Goal: Information Seeking & Learning: Learn about a topic

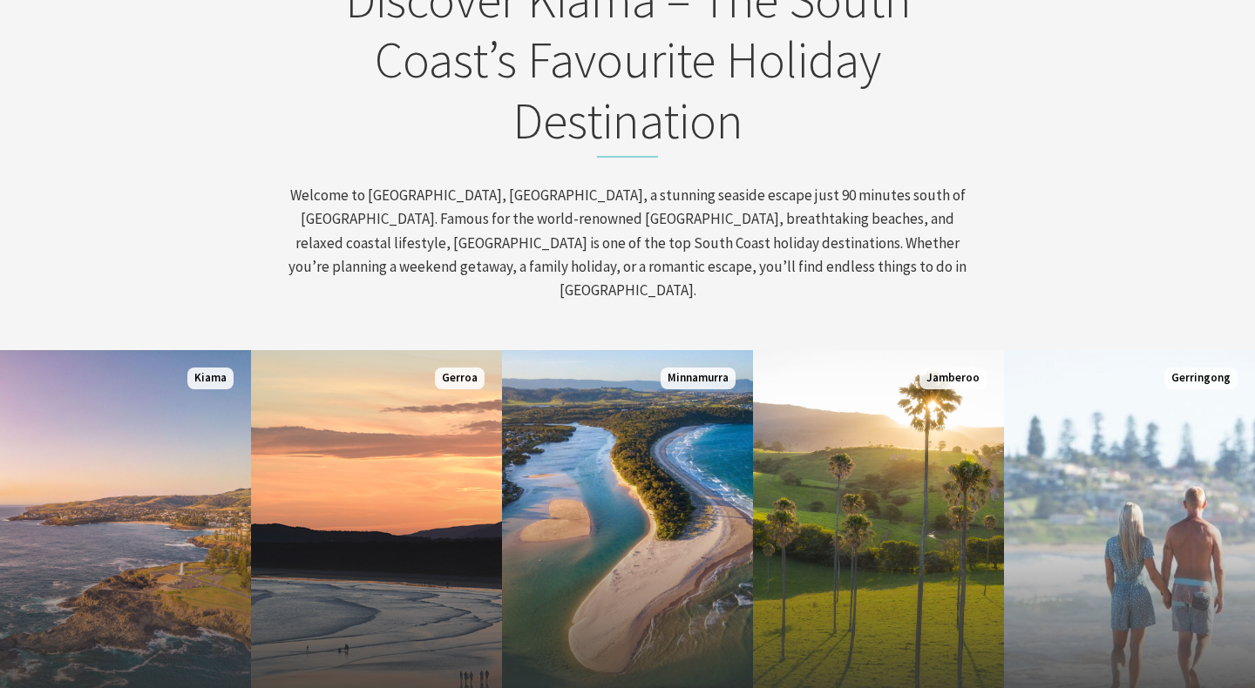
scroll to position [666, 0]
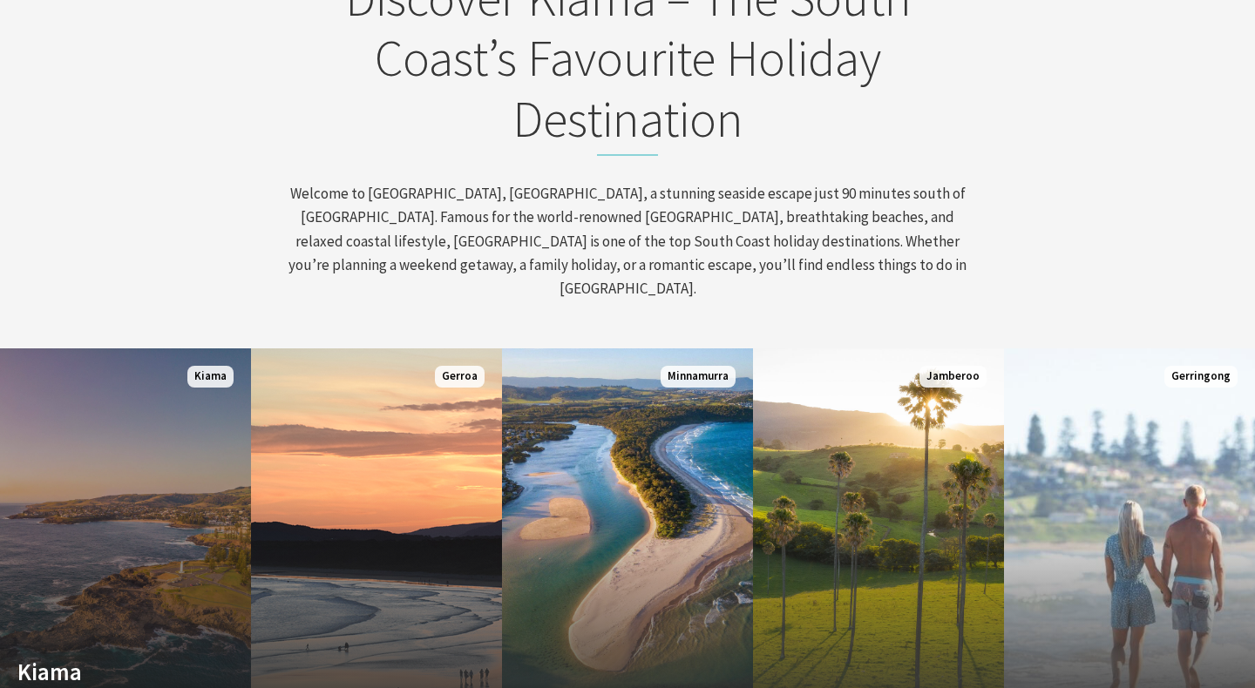
click at [166, 452] on link "Custom Image Used [GEOGRAPHIC_DATA] Where the sea makes a noise Read More [GEOG…" at bounding box center [125, 557] width 251 height 418
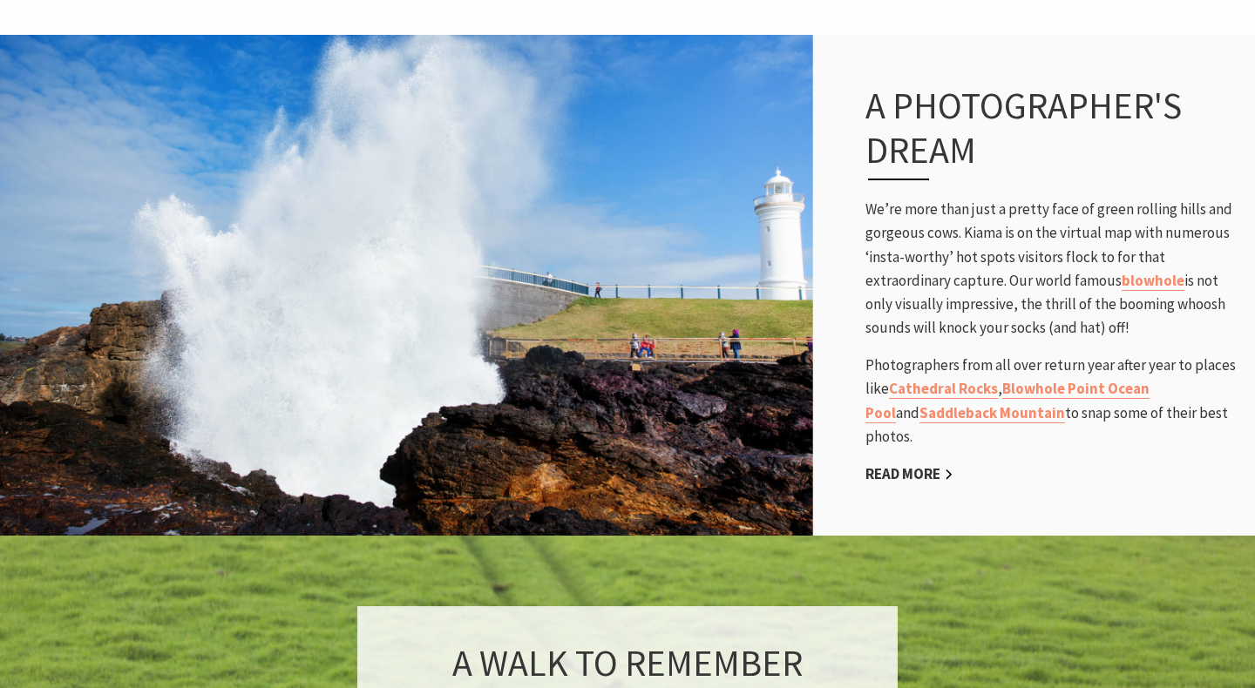
scroll to position [1109, 0]
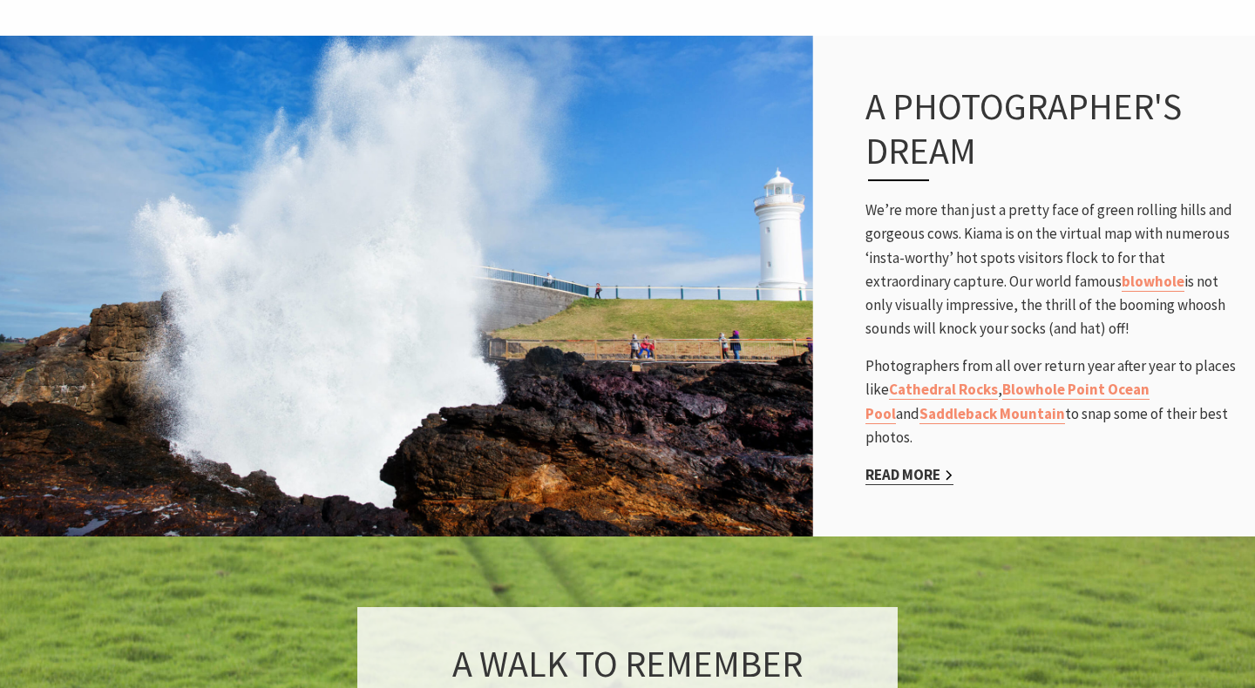
click at [920, 465] on link "Read More" at bounding box center [909, 475] width 88 height 20
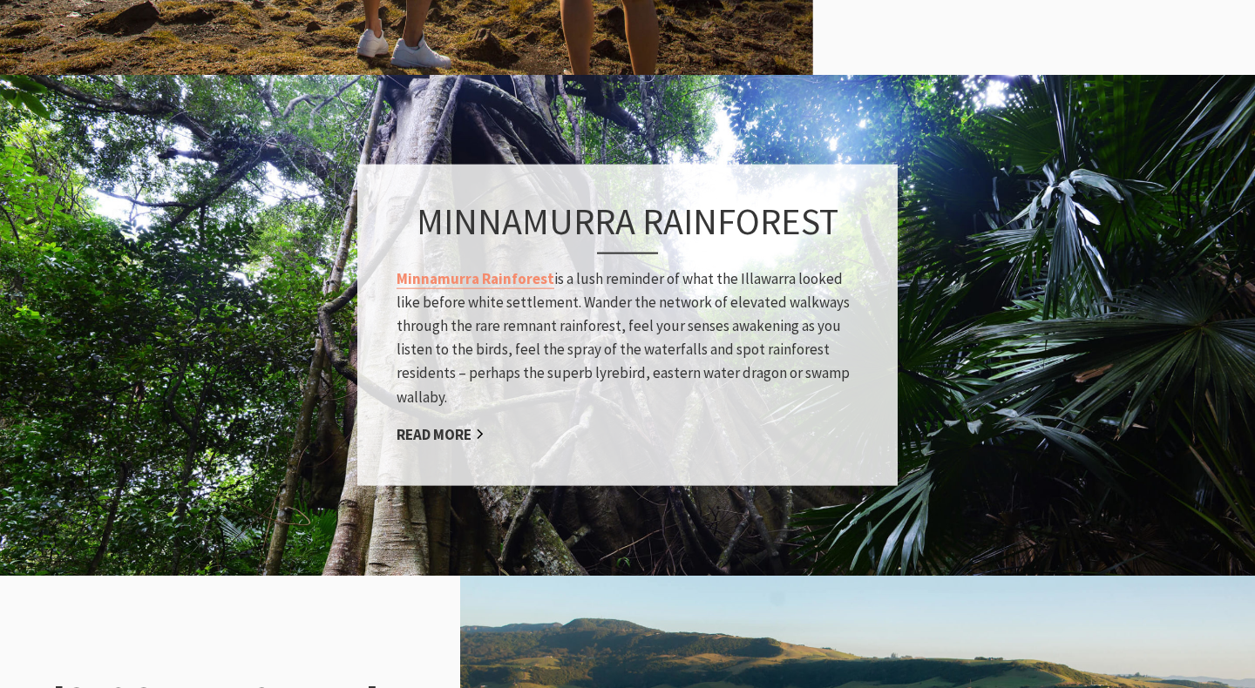
scroll to position [1374, 0]
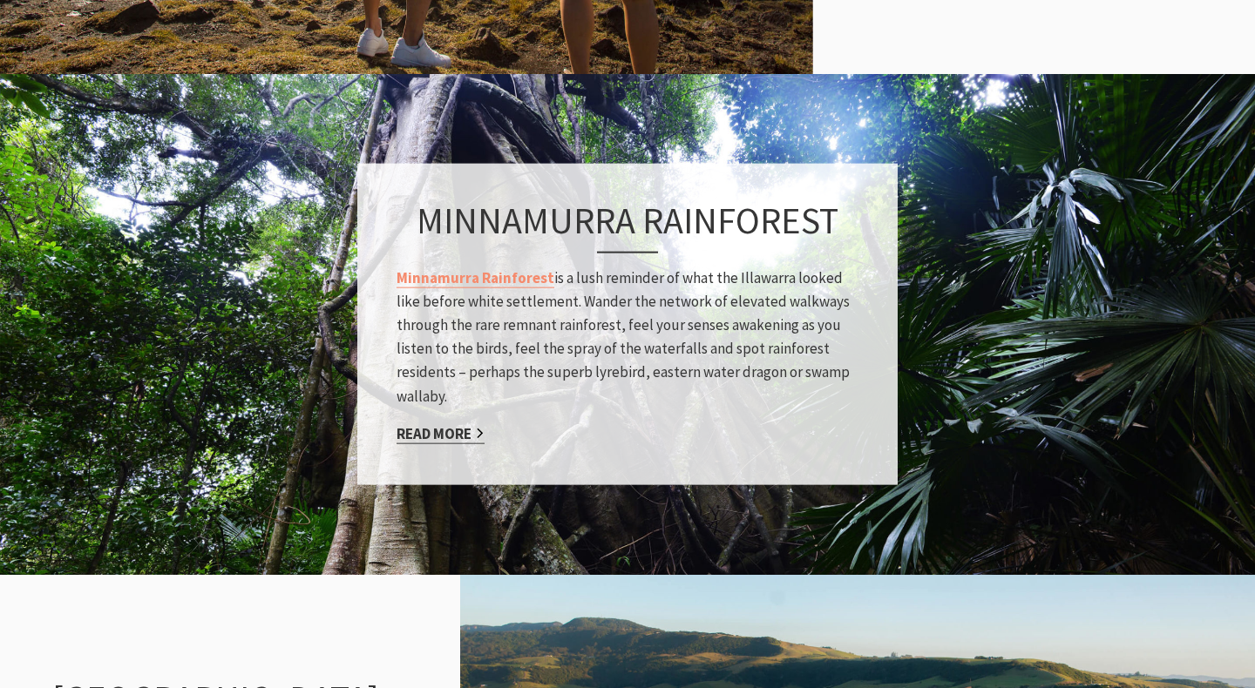
click at [453, 429] on link "Read More" at bounding box center [440, 433] width 88 height 20
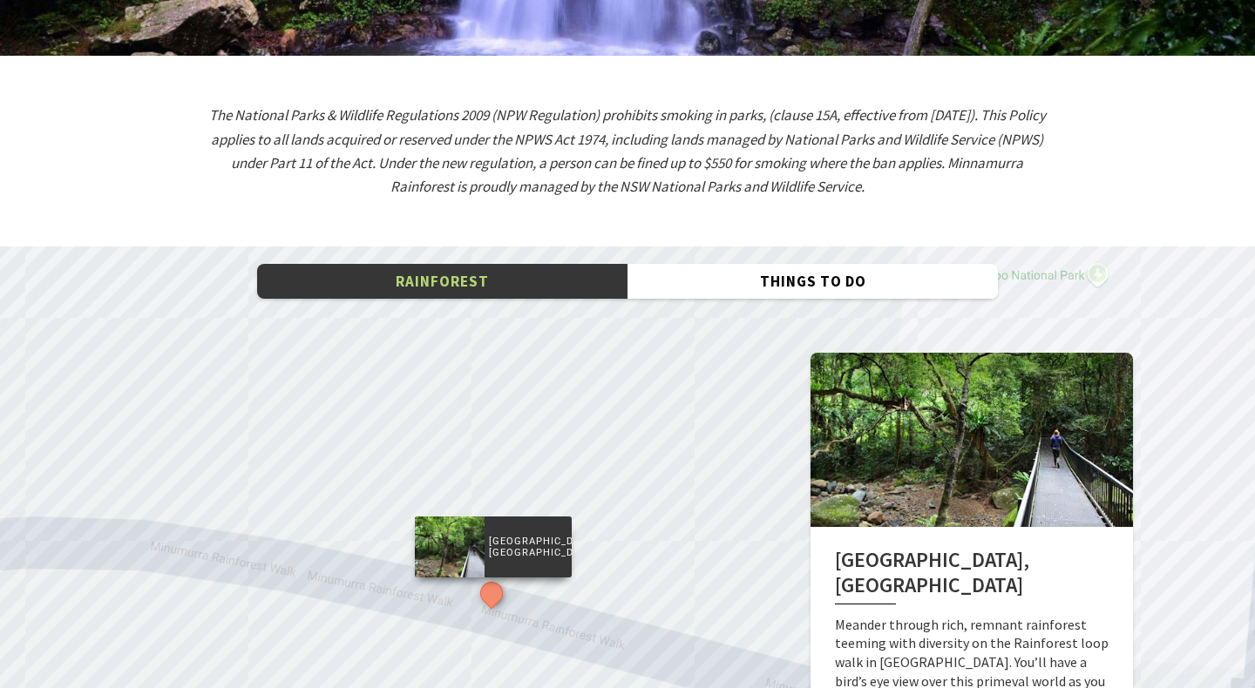
scroll to position [2503, 0]
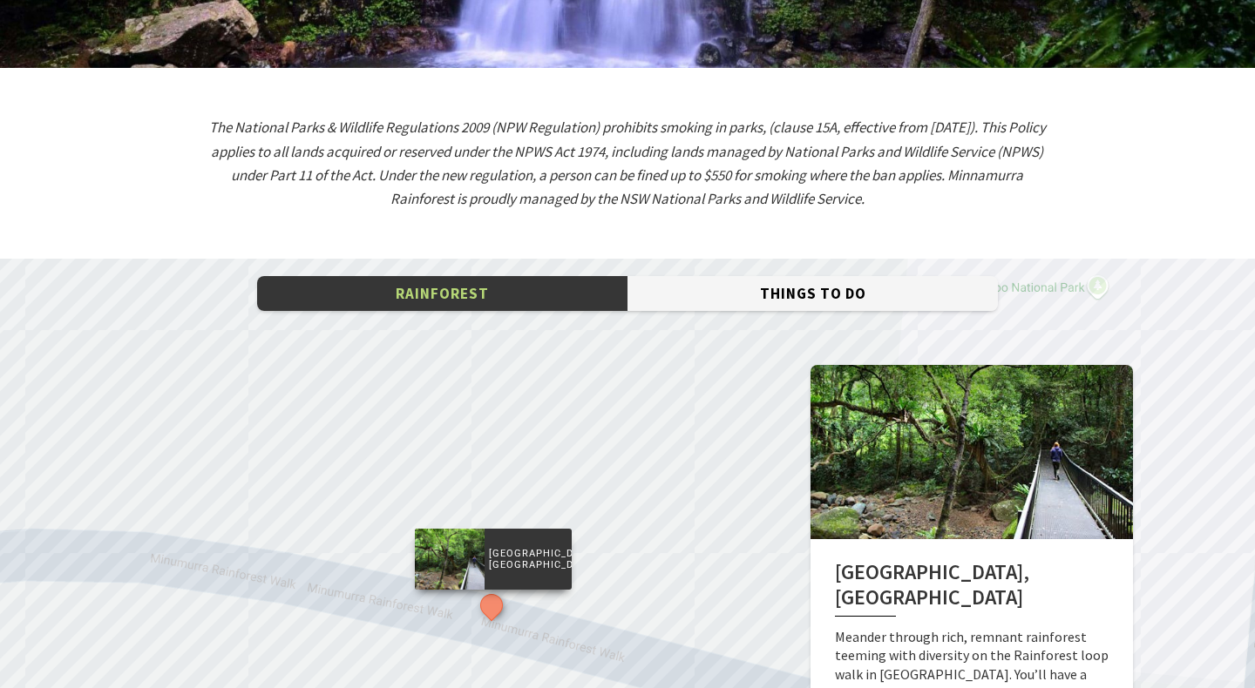
click at [789, 276] on button "Things To Do" at bounding box center [812, 294] width 370 height 36
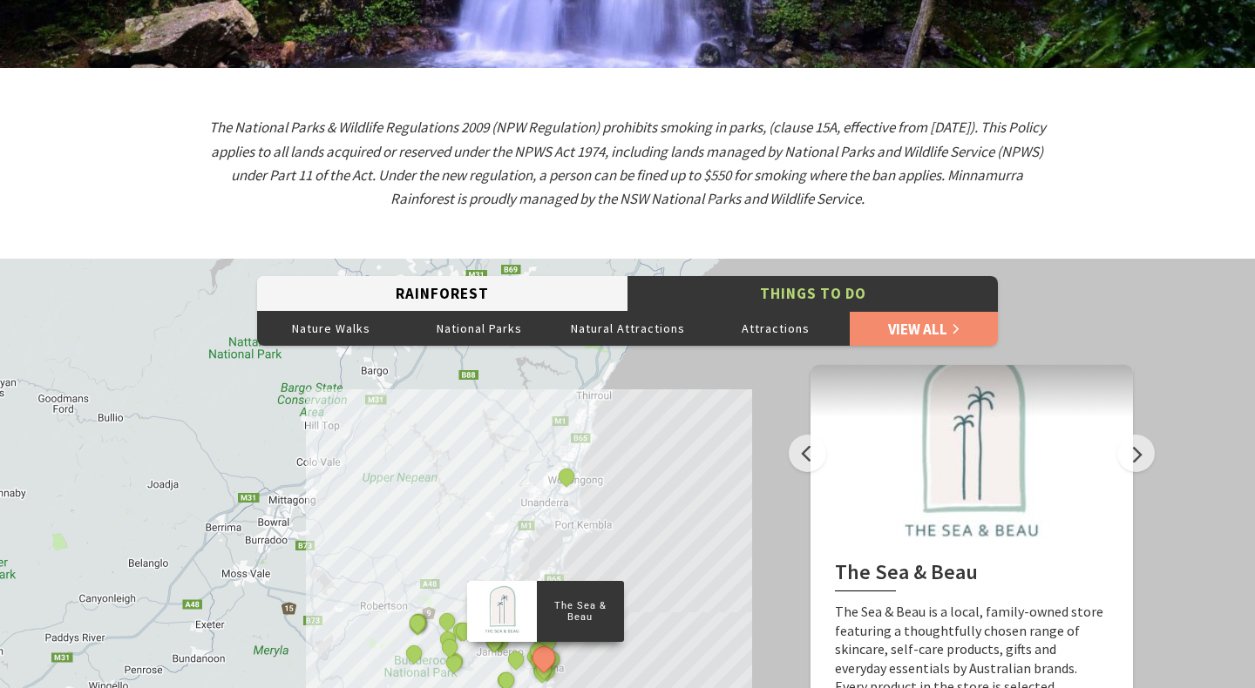
click at [492, 276] on button "Rainforest" at bounding box center [442, 294] width 370 height 36
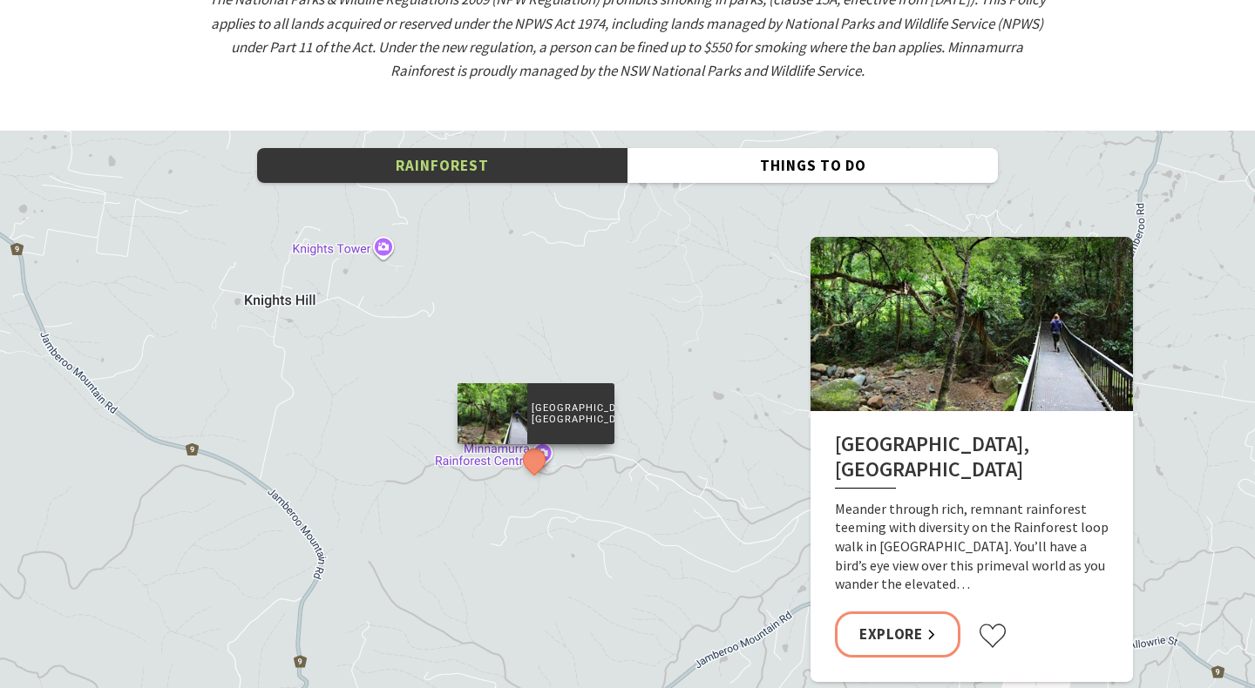
scroll to position [2669, 0]
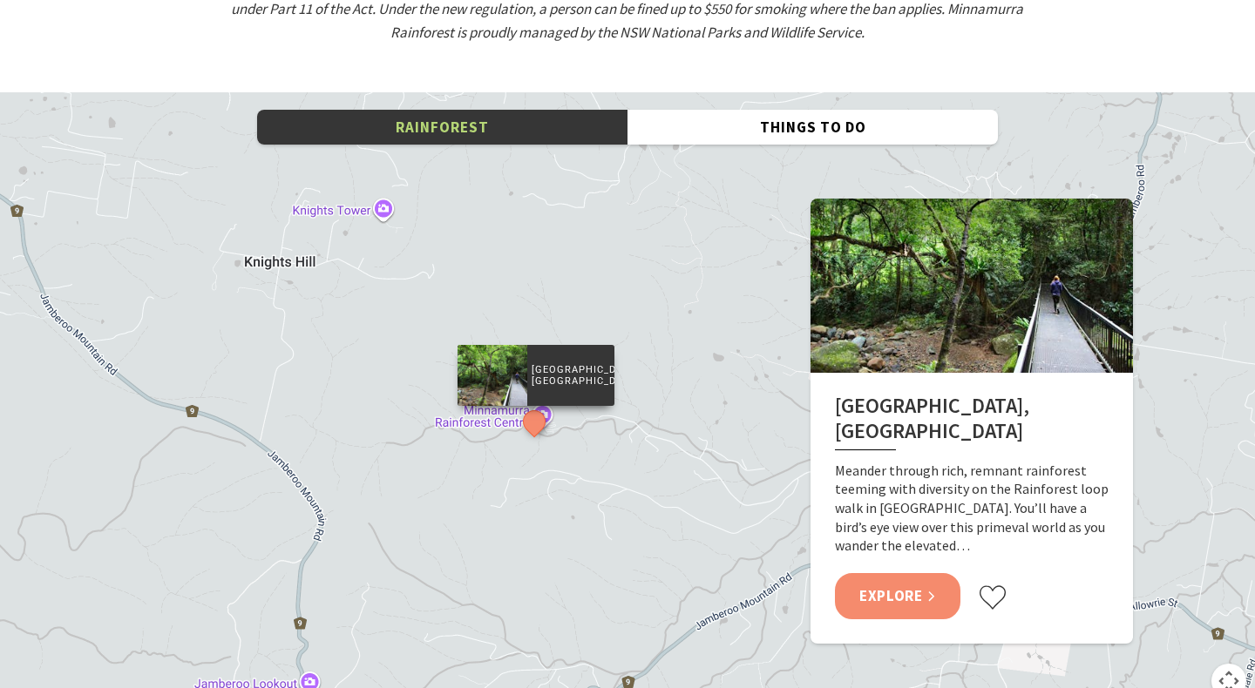
click at [895, 573] on link "Explore" at bounding box center [897, 596] width 125 height 46
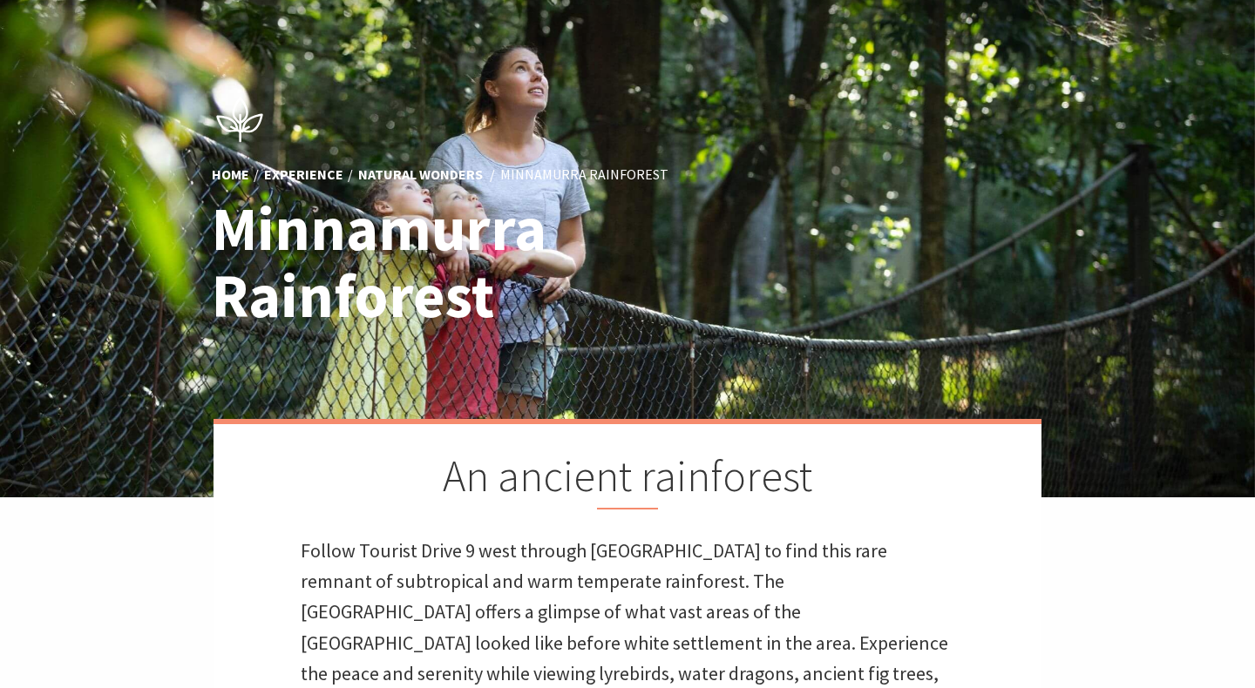
scroll to position [68, 0]
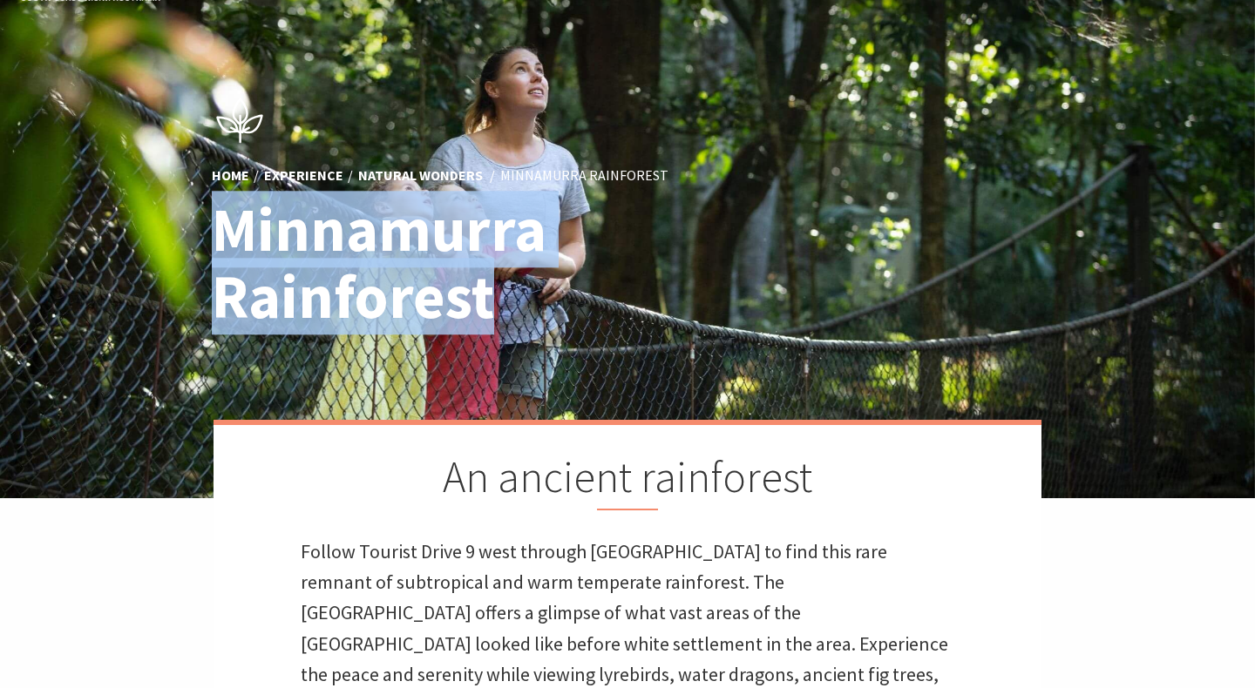
drag, startPoint x: 527, startPoint y: 313, endPoint x: 225, endPoint y: 234, distance: 312.3
click at [225, 234] on h1 "Minnamurra Rainforest" at bounding box center [458, 264] width 492 height 134
copy h1 "Minnamurra Rainforest"
